Goal: Task Accomplishment & Management: Use online tool/utility

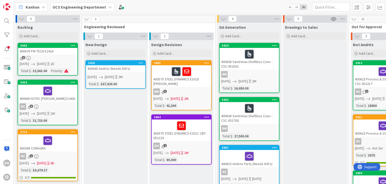
click at [56, 49] on div "400678 PW TECH E242A" at bounding box center [47, 51] width 59 height 7
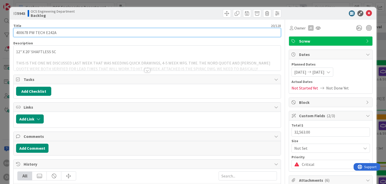
click at [88, 34] on input "400678 PW TECH E242A" at bounding box center [146, 32] width 267 height 9
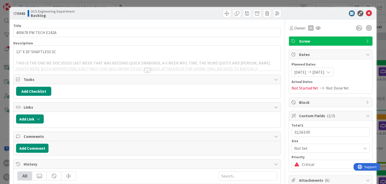
click at [145, 72] on div at bounding box center [148, 70] width 6 height 4
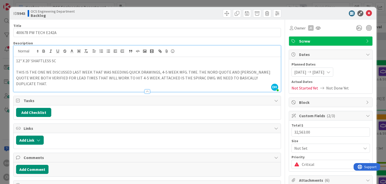
click at [78, 23] on div "Title 20 / 128" at bounding box center [146, 25] width 267 height 5
click at [73, 26] on div "Title 20 / 128" at bounding box center [146, 25] width 267 height 5
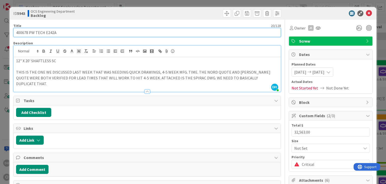
click at [63, 32] on input "400678 PW TECH E242A" at bounding box center [146, 32] width 267 height 9
click at [82, 32] on input "400678 PW TECH E242A USE EX" at bounding box center [146, 32] width 267 height 9
click at [83, 33] on input "400678 PW TECH E242A USE EX" at bounding box center [146, 32] width 267 height 9
type input "400678 PW TECH E242A USE EX: CSC-037383,"
